Goal: Feedback & Contribution: Submit feedback/report problem

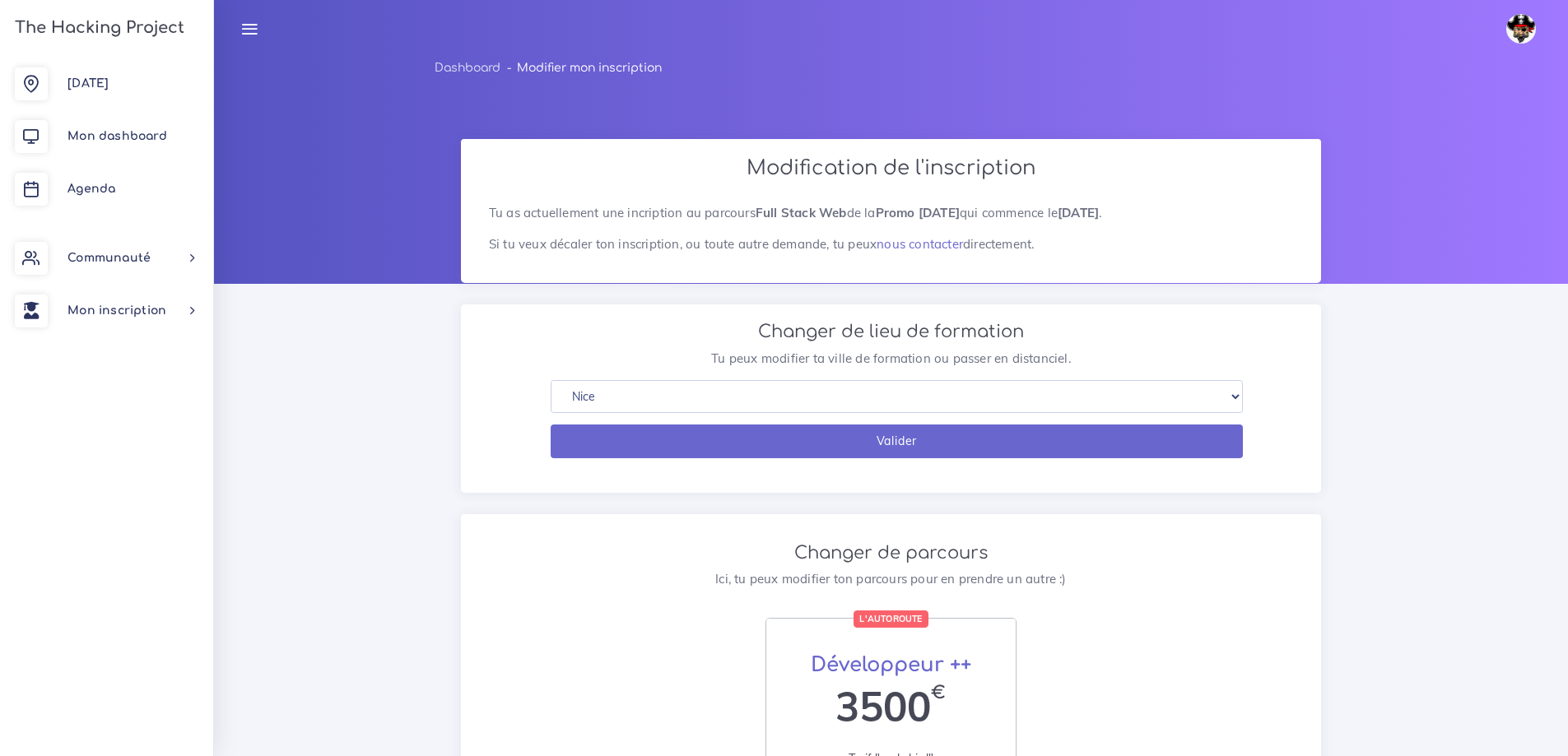
select select "5"
drag, startPoint x: 66, startPoint y: 83, endPoint x: 801, endPoint y: 345, distance: 780.3
click at [66, 83] on link "[DATE]" at bounding box center [106, 84] width 214 height 53
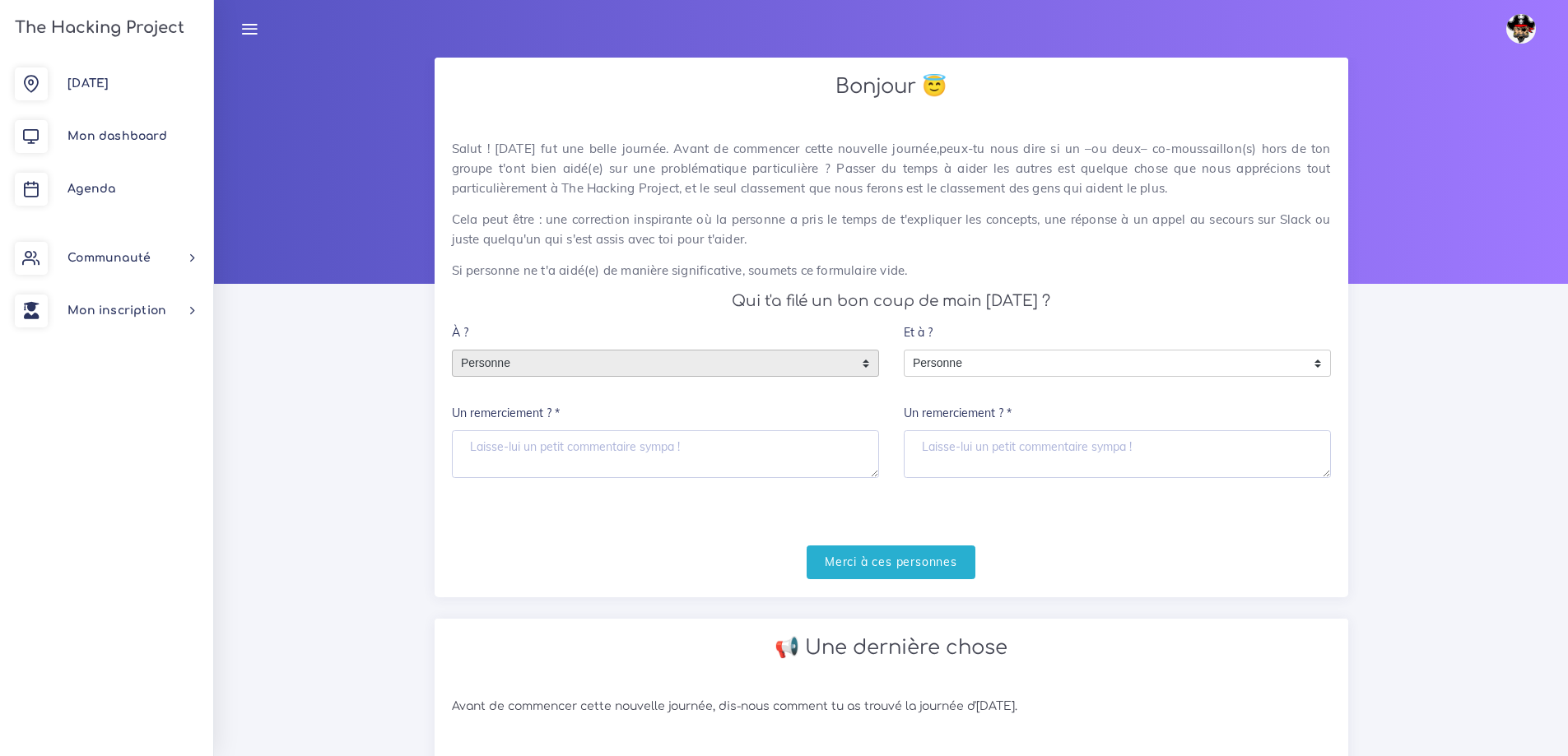
click at [731, 351] on span "Personne" at bounding box center [653, 364] width 401 height 26
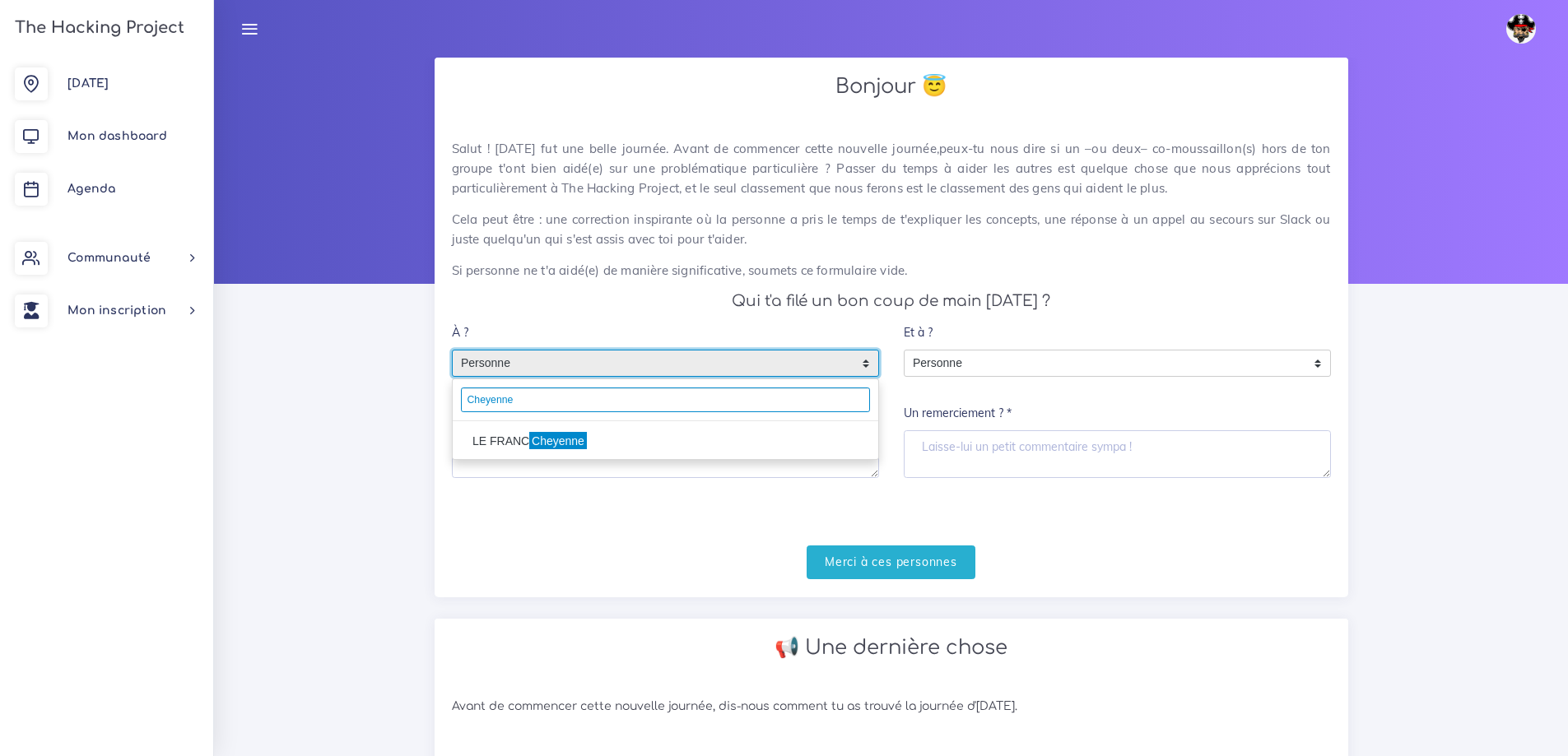
type input "Cheyenne"
click at [577, 439] on mark "Cheyenne" at bounding box center [558, 441] width 57 height 18
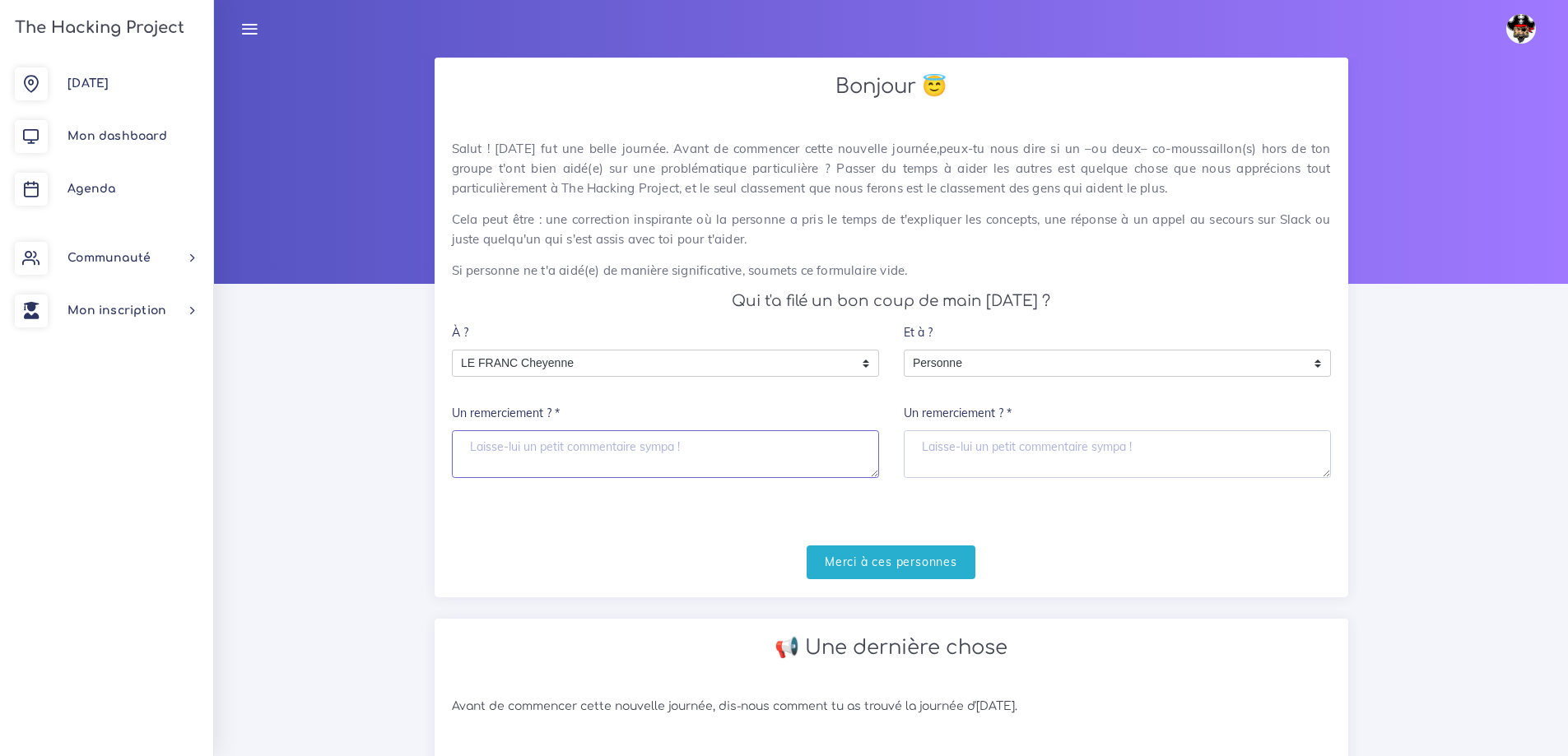
click at [625, 452] on textarea "Un remerciement ? *" at bounding box center [666, 454] width 427 height 48
type textarea "Merci pour l'echange"
click at [901, 557] on input "Merci à ces personnes" at bounding box center [890, 562] width 169 height 34
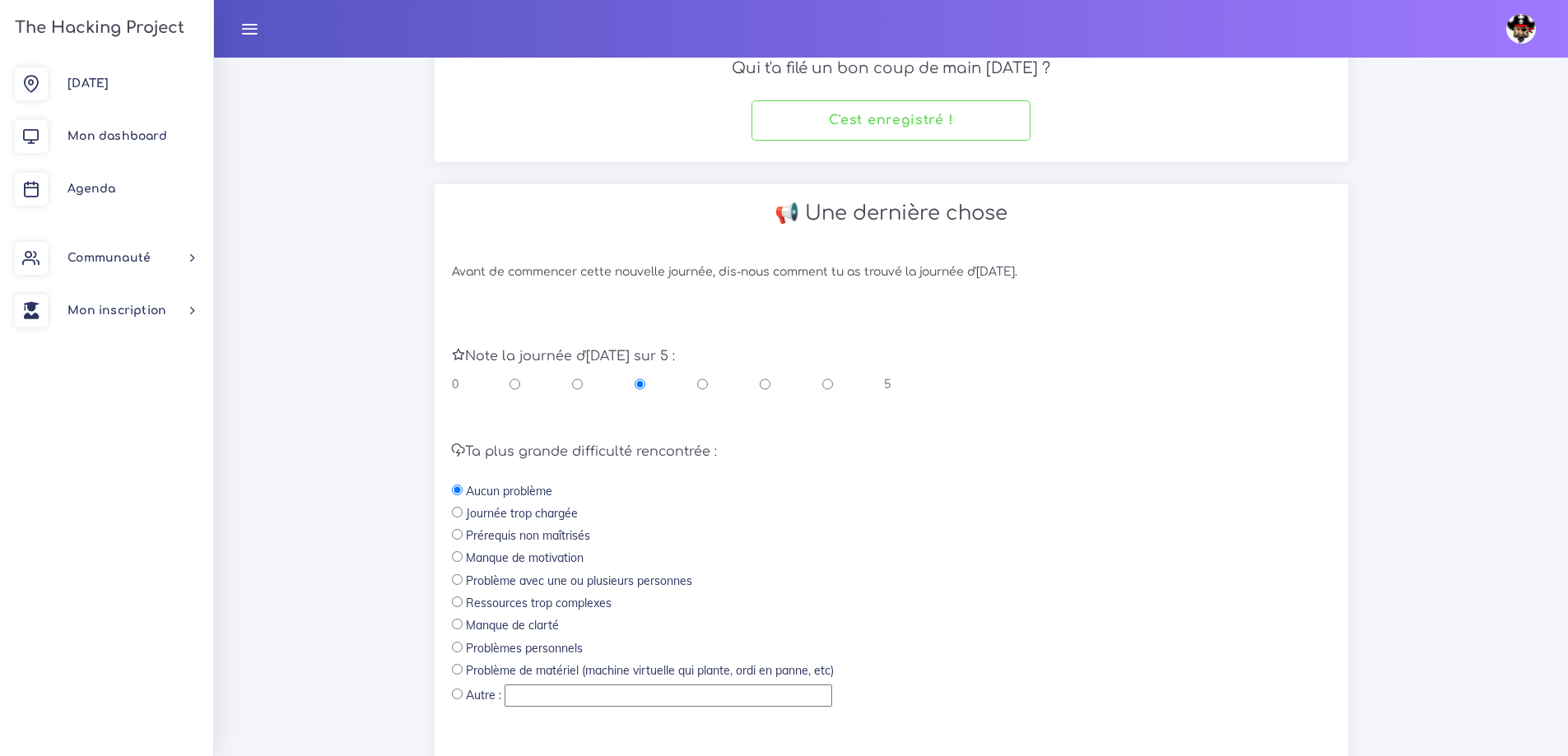
scroll to position [247, 0]
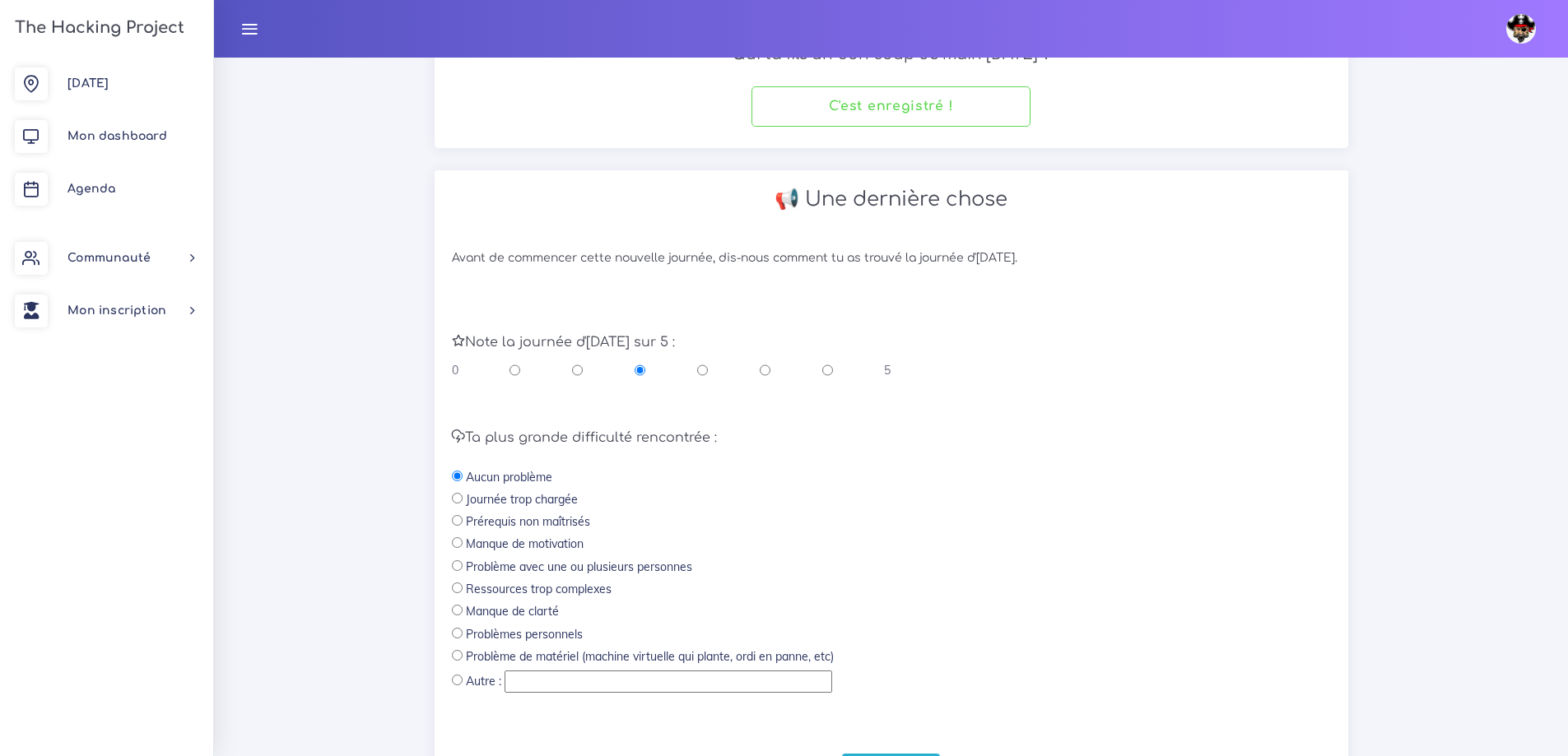
click at [830, 372] on input "radio" at bounding box center [827, 370] width 10 height 16
radio input "true"
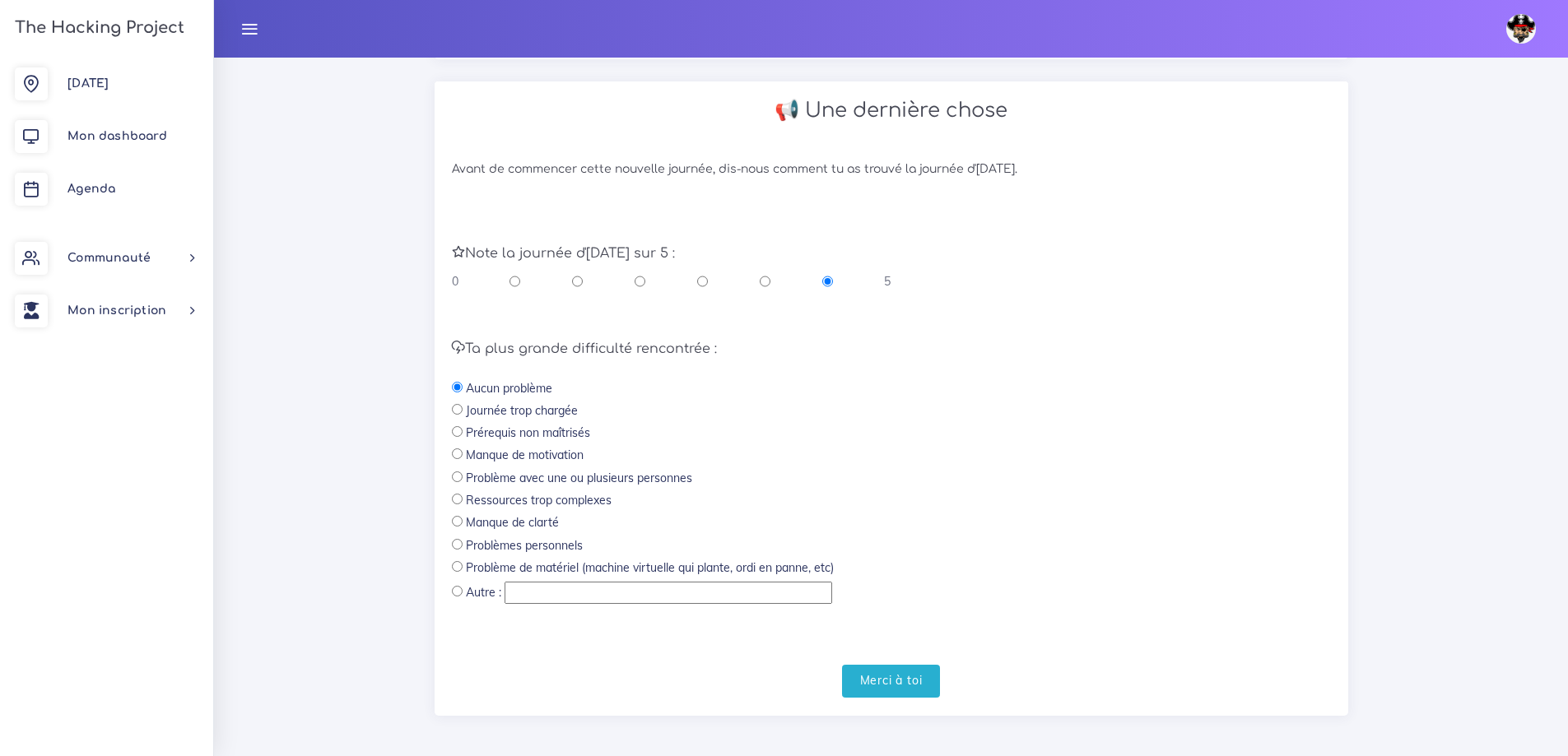
scroll to position [342, 0]
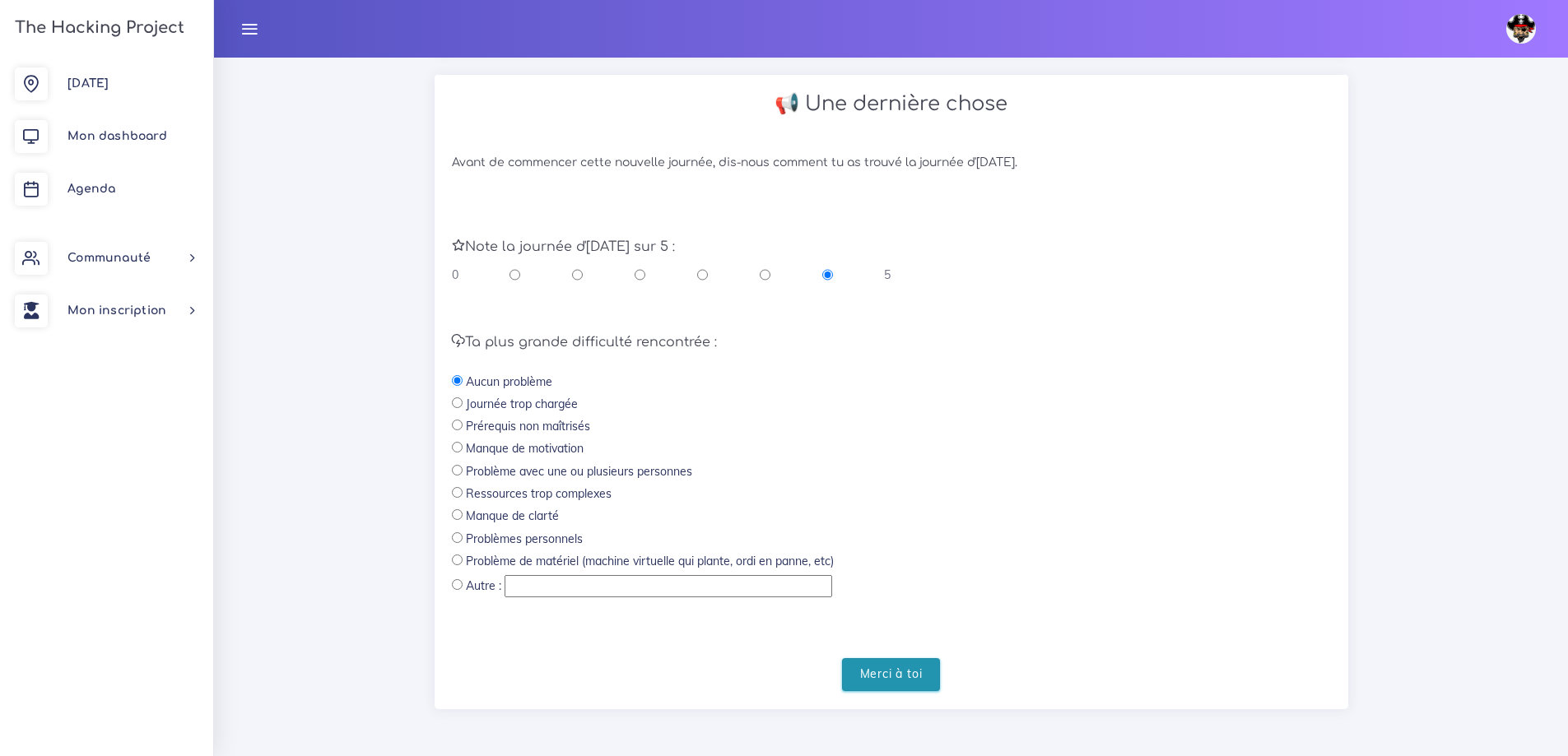
click at [898, 674] on input "Merci à toi" at bounding box center [891, 675] width 99 height 34
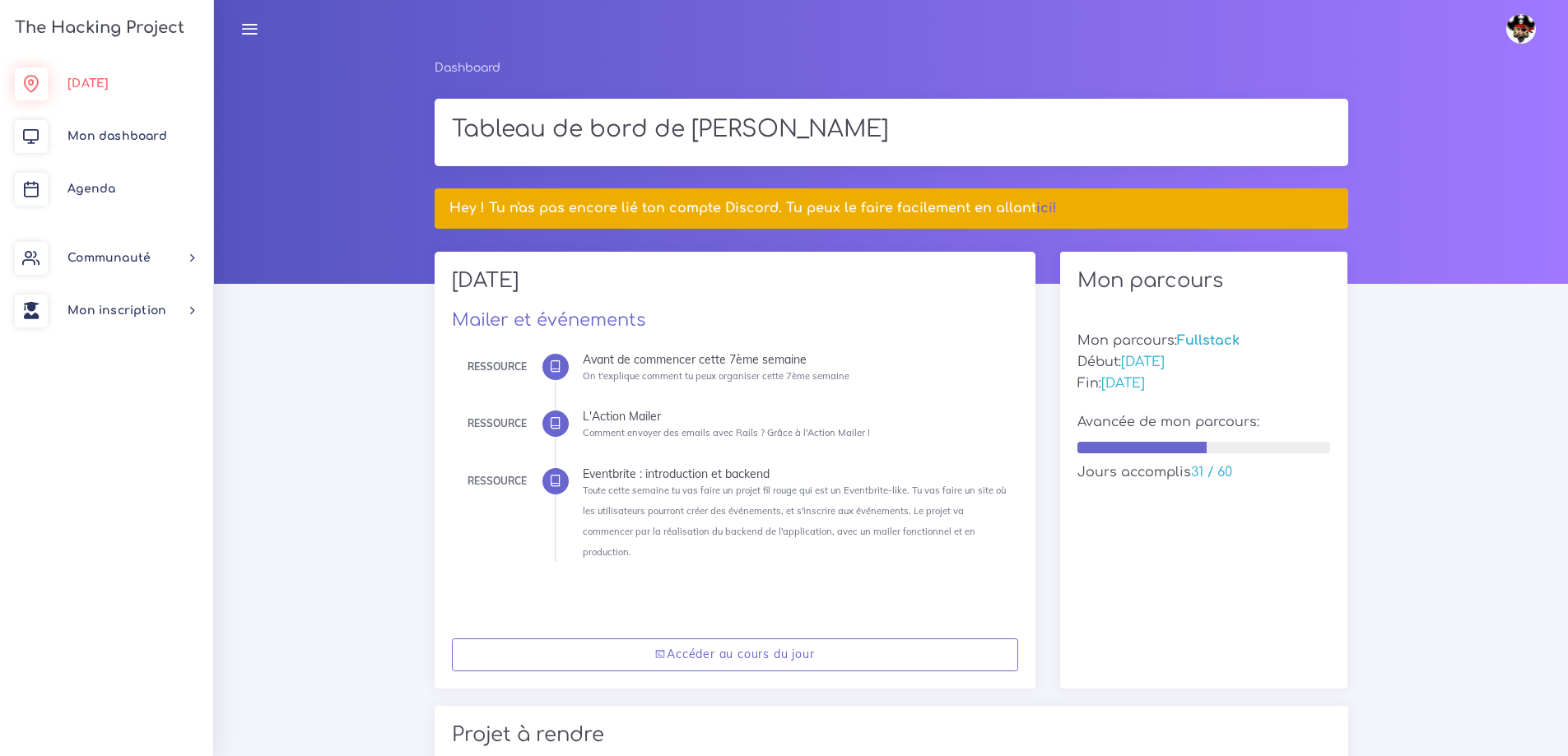
click at [96, 87] on span "[DATE]" at bounding box center [88, 84] width 41 height 12
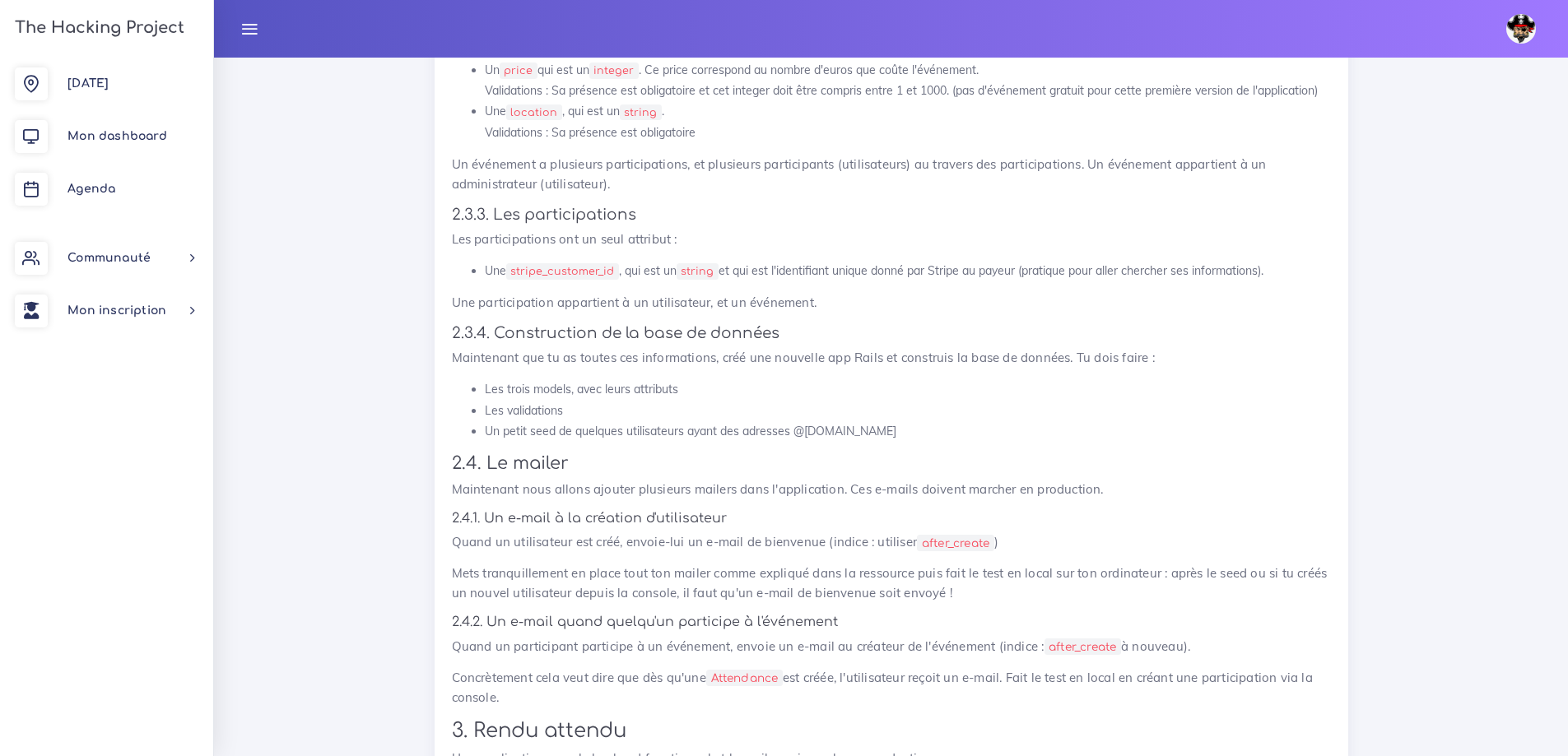
scroll to position [8392, 0]
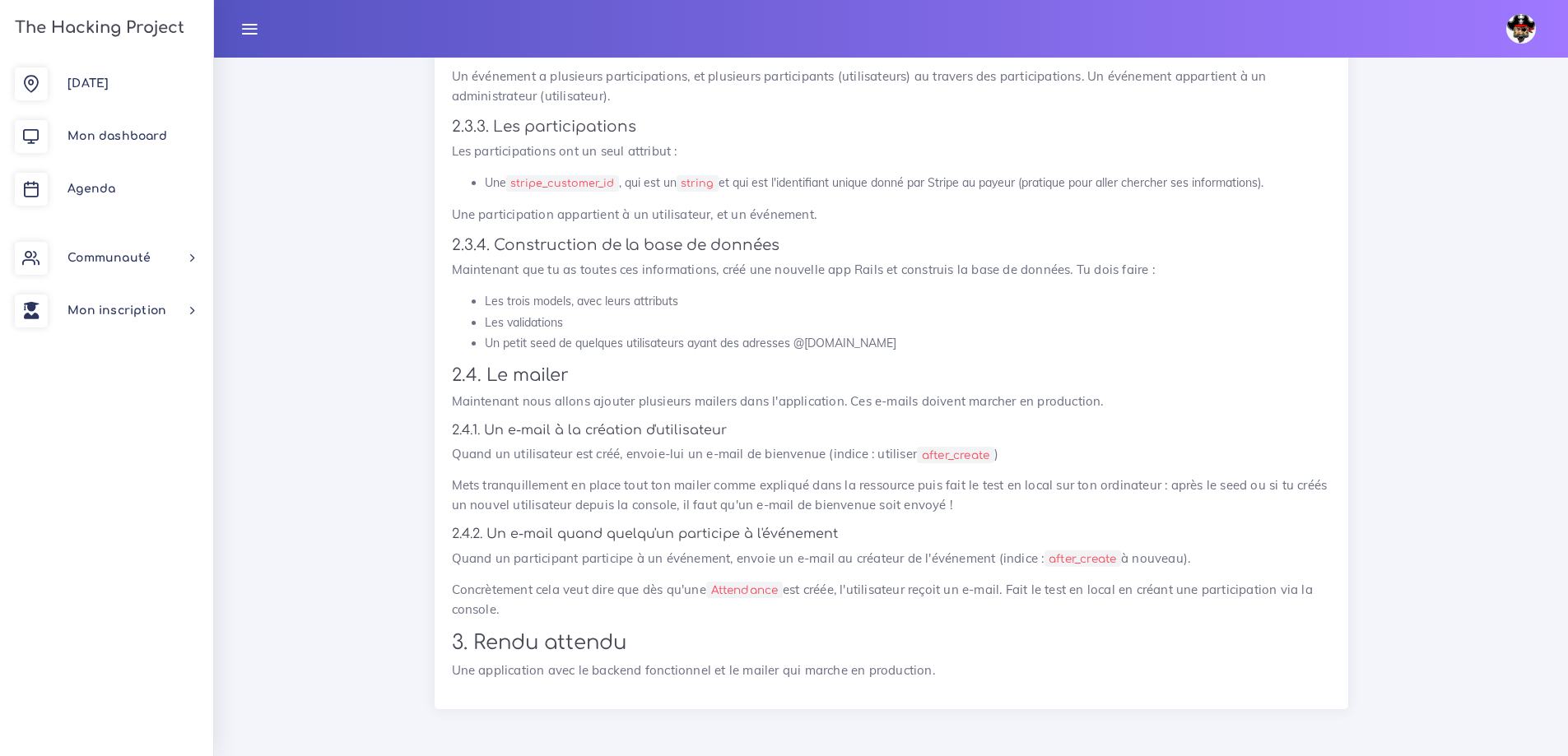
click at [1525, 19] on img at bounding box center [1521, 29] width 29 height 29
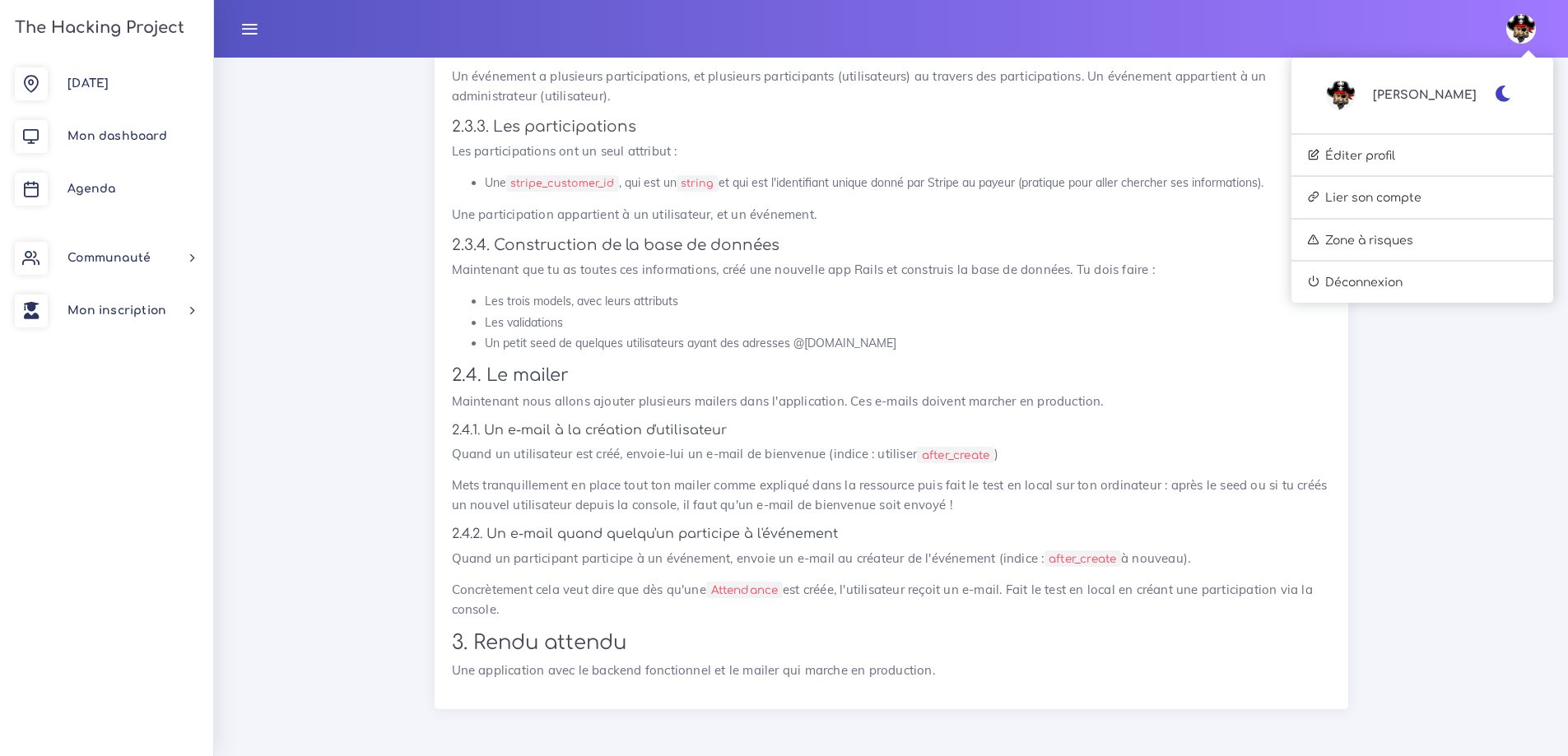
click at [1498, 98] on icon "button" at bounding box center [1503, 93] width 17 height 16
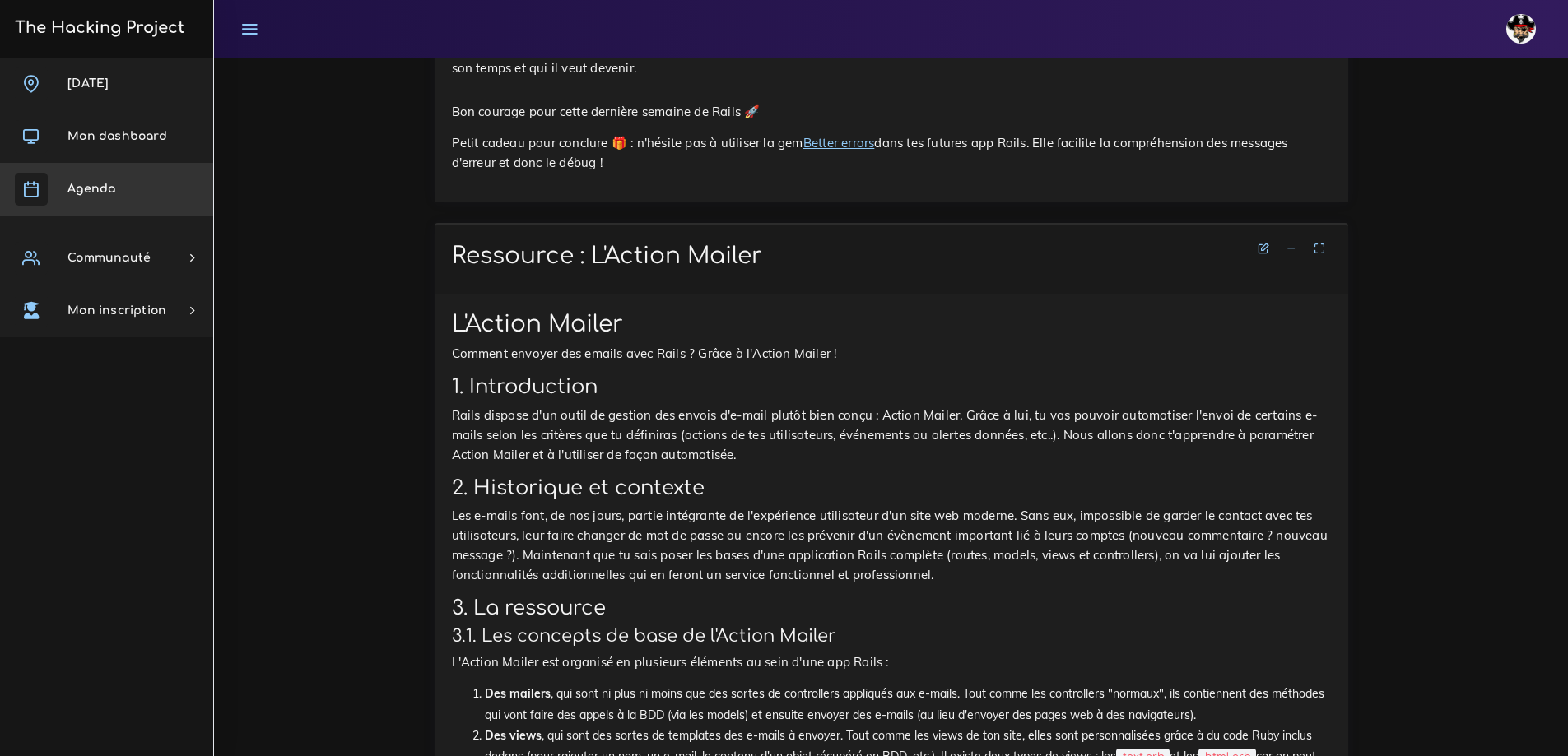
scroll to position [1234, 0]
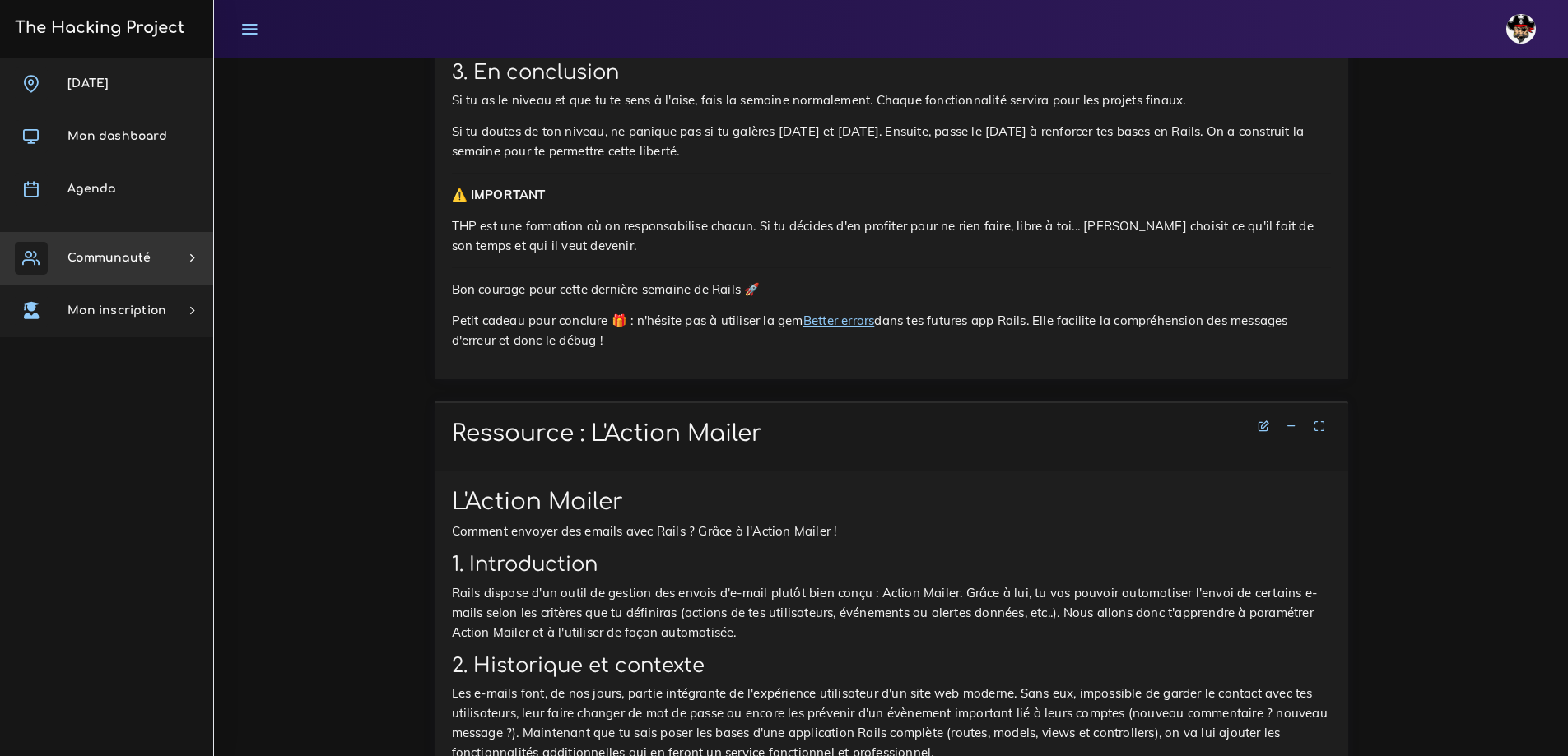
click at [136, 264] on link "Communauté" at bounding box center [106, 258] width 214 height 53
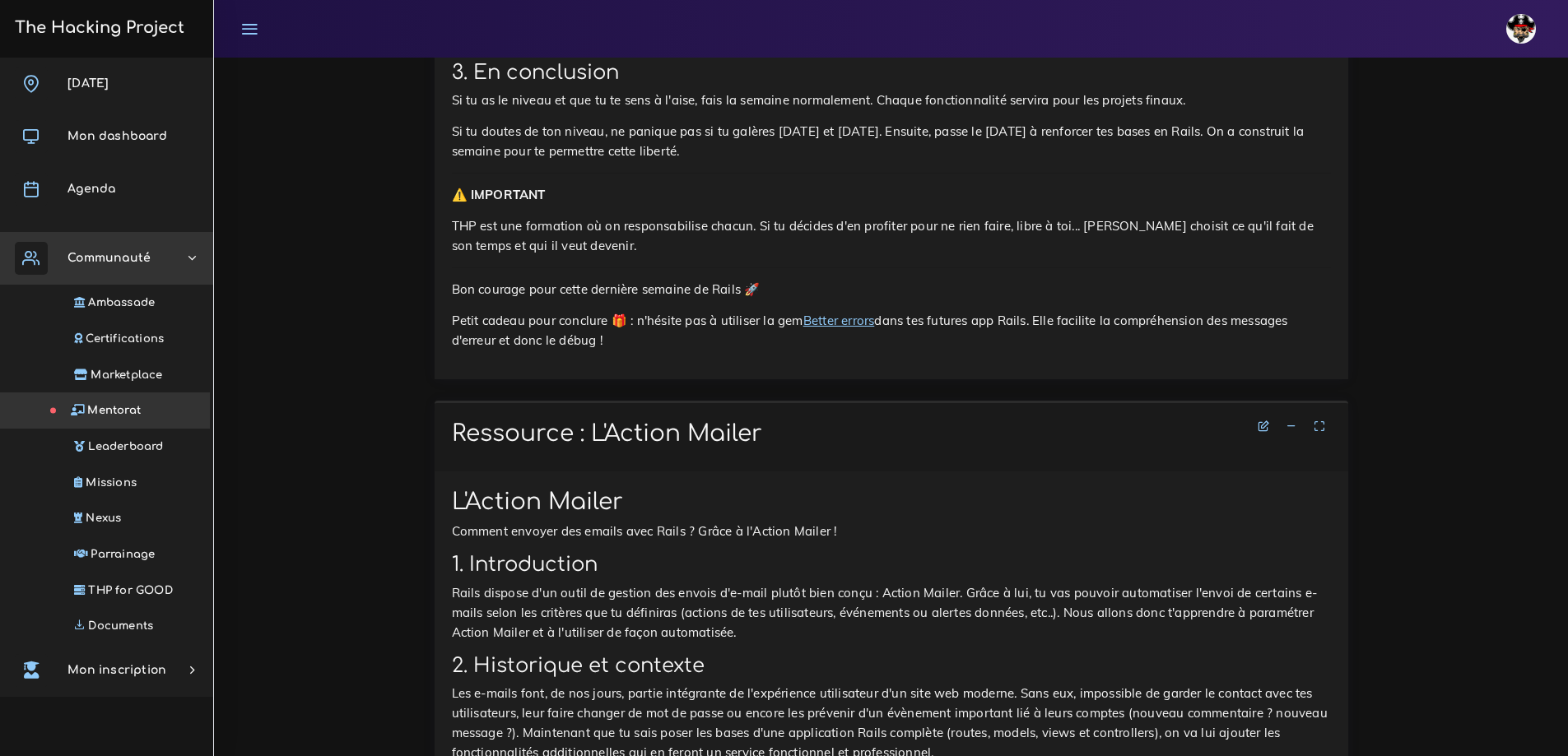
click at [143, 411] on link "Mentorat" at bounding box center [103, 410] width 214 height 36
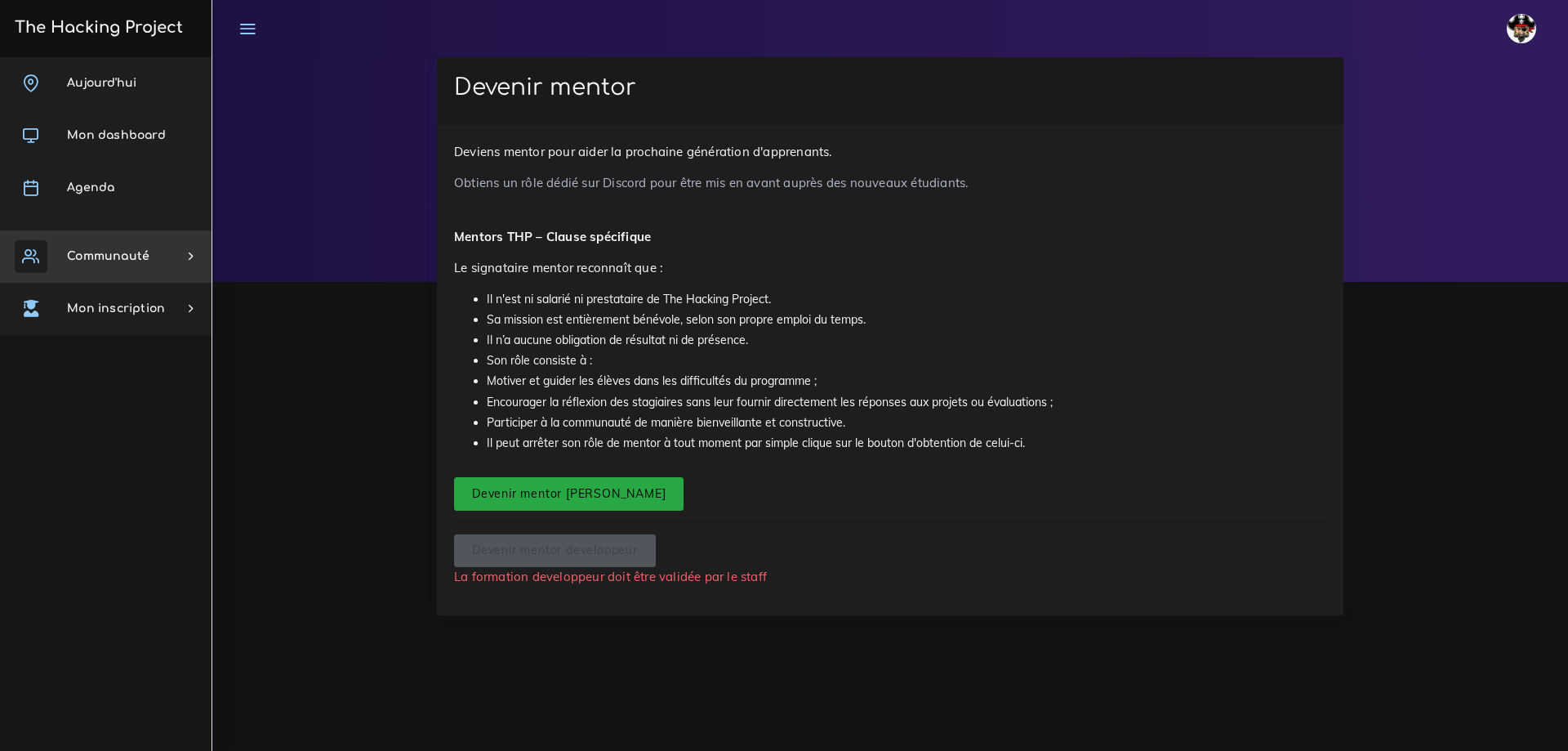
click at [77, 246] on link "Communauté" at bounding box center [106, 257] width 212 height 52
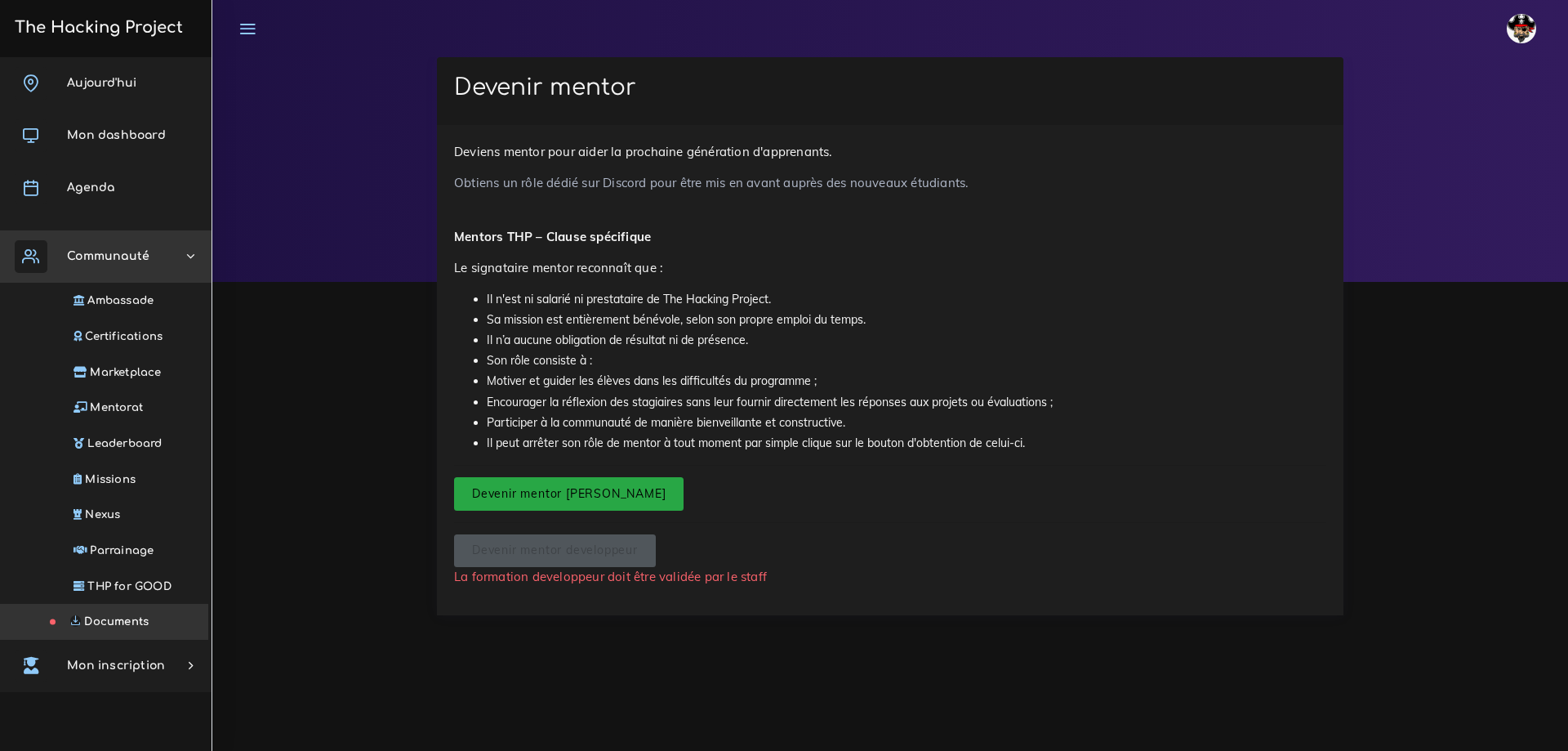
click at [130, 630] on link "Documents" at bounding box center [102, 622] width 212 height 36
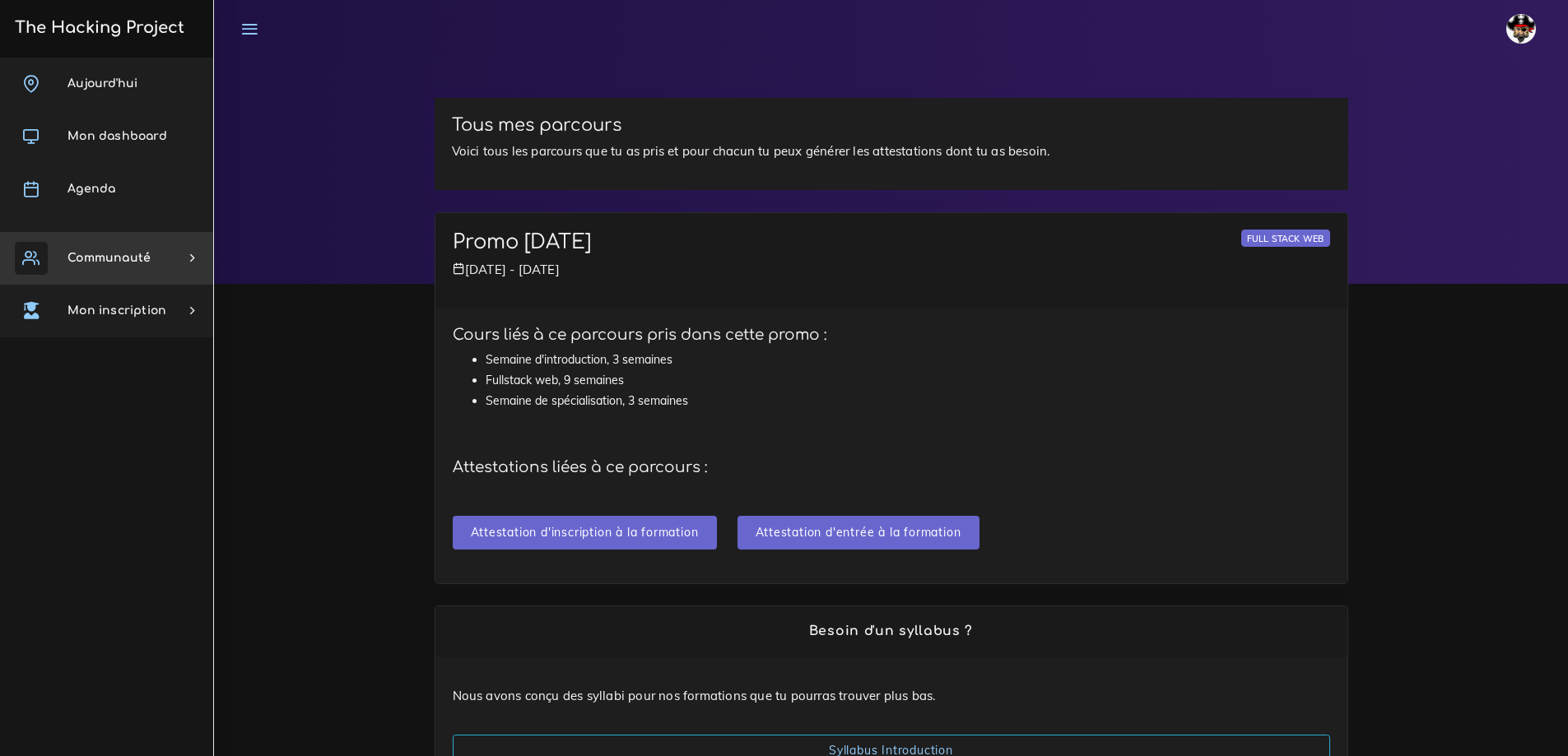
click at [86, 255] on span "Communauté" at bounding box center [109, 257] width 83 height 12
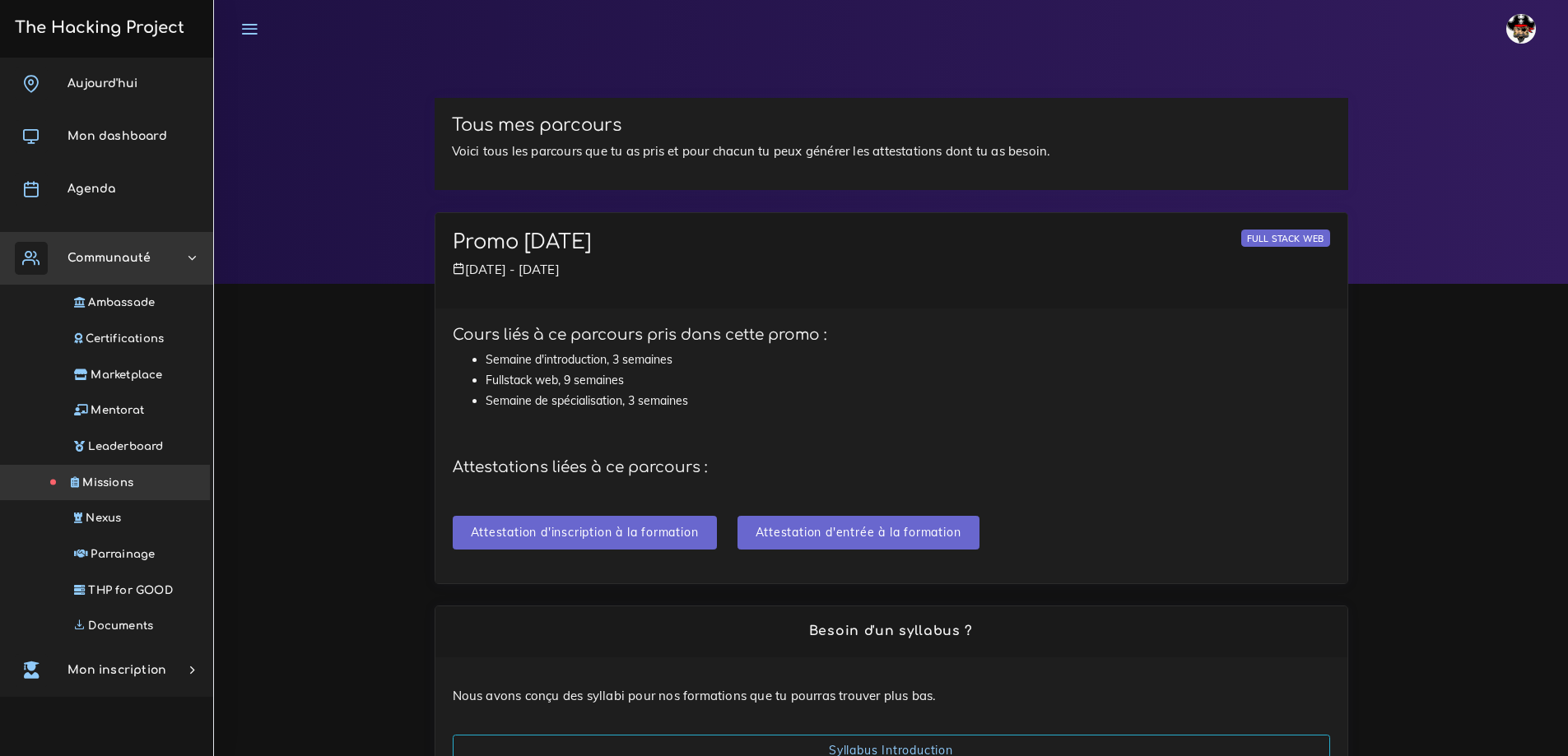
click at [112, 478] on span "Missions" at bounding box center [107, 482] width 51 height 12
